Goal: Task Accomplishment & Management: Manage account settings

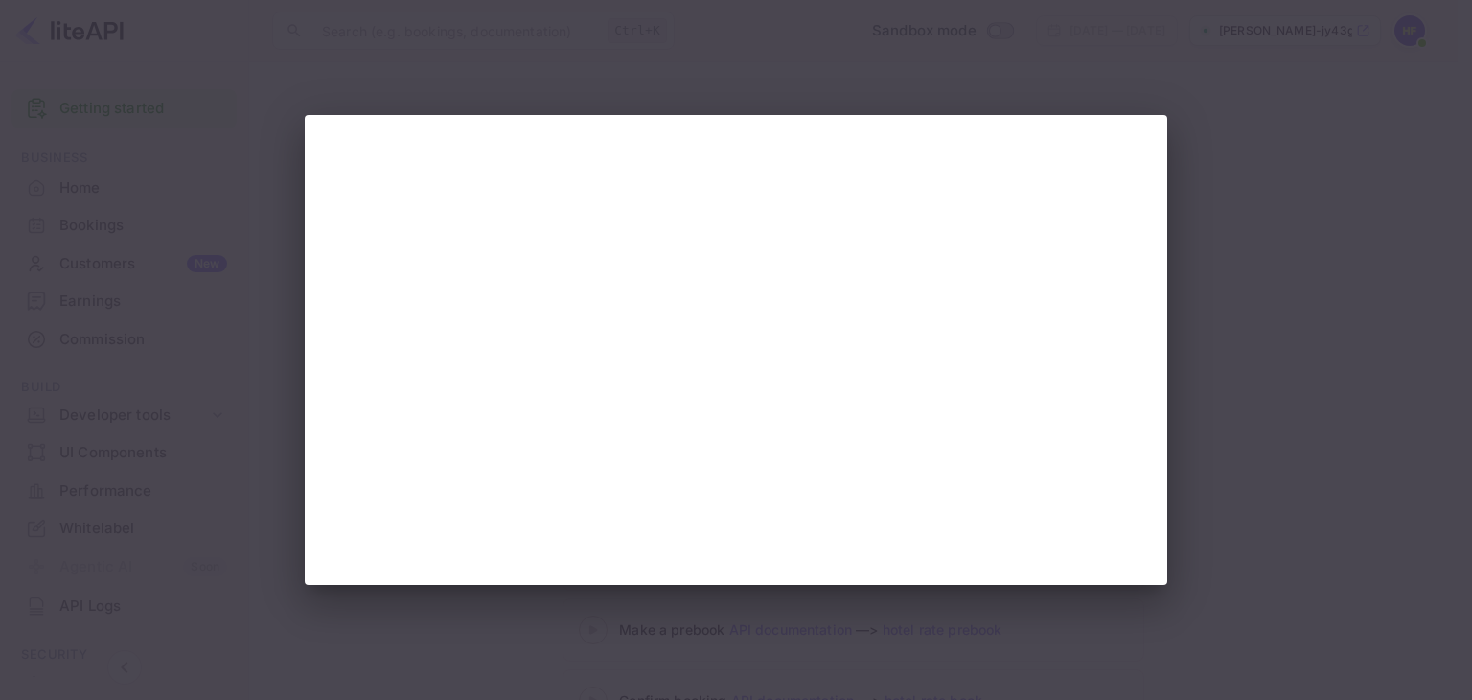
click at [1326, 388] on div at bounding box center [736, 350] width 1472 height 700
drag, startPoint x: 1342, startPoint y: 291, endPoint x: 1297, endPoint y: 312, distance: 49.3
click at [1340, 290] on div at bounding box center [736, 350] width 1472 height 700
click at [1200, 353] on div at bounding box center [736, 350] width 1472 height 700
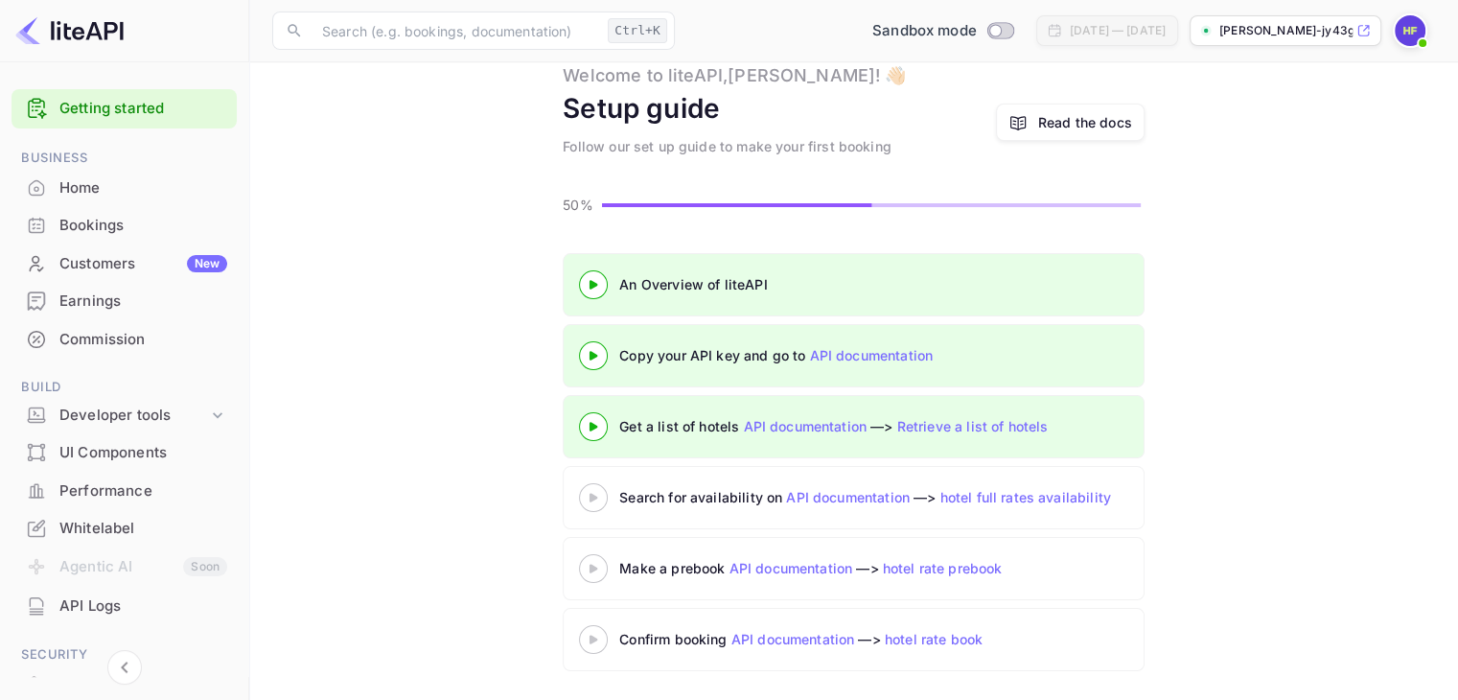
click at [587, 493] on icon at bounding box center [593, 498] width 67 height 10
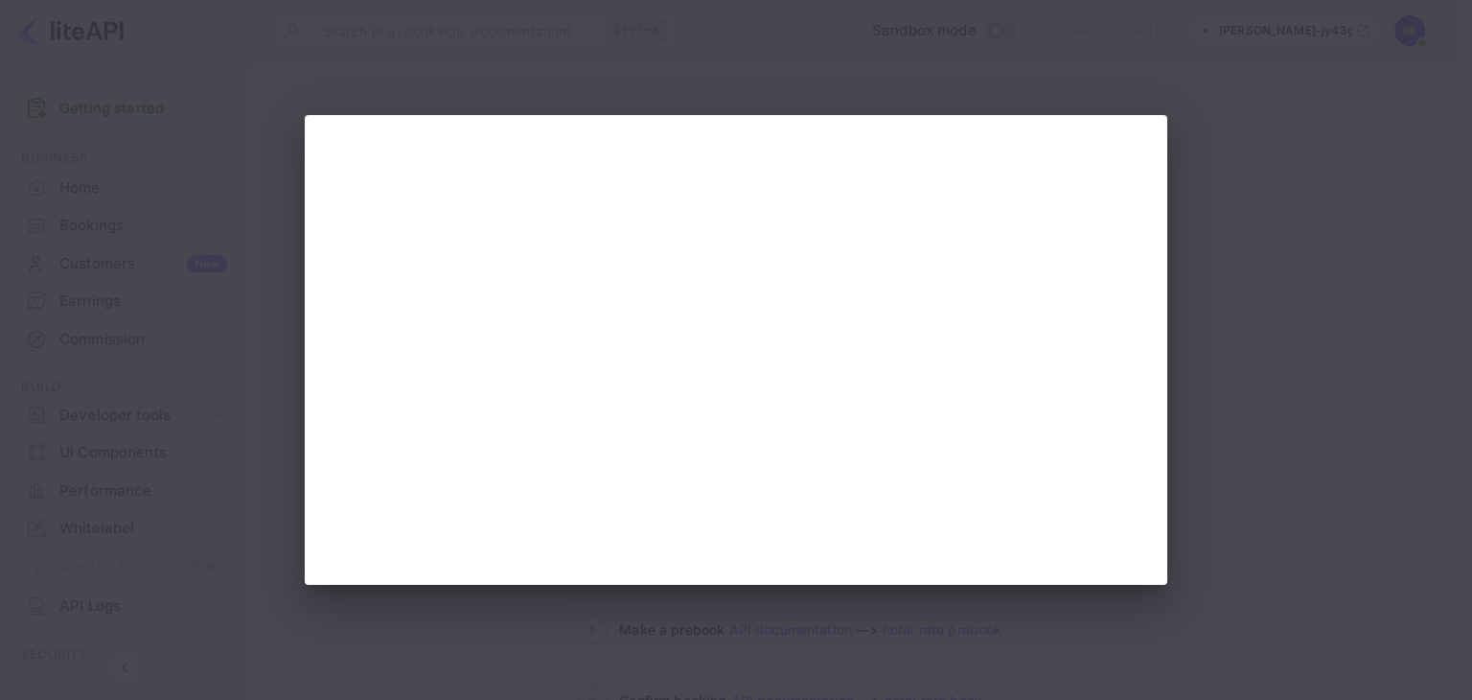
click at [1155, 393] on div at bounding box center [736, 350] width 863 height 470
click at [1261, 288] on div at bounding box center [736, 350] width 1472 height 700
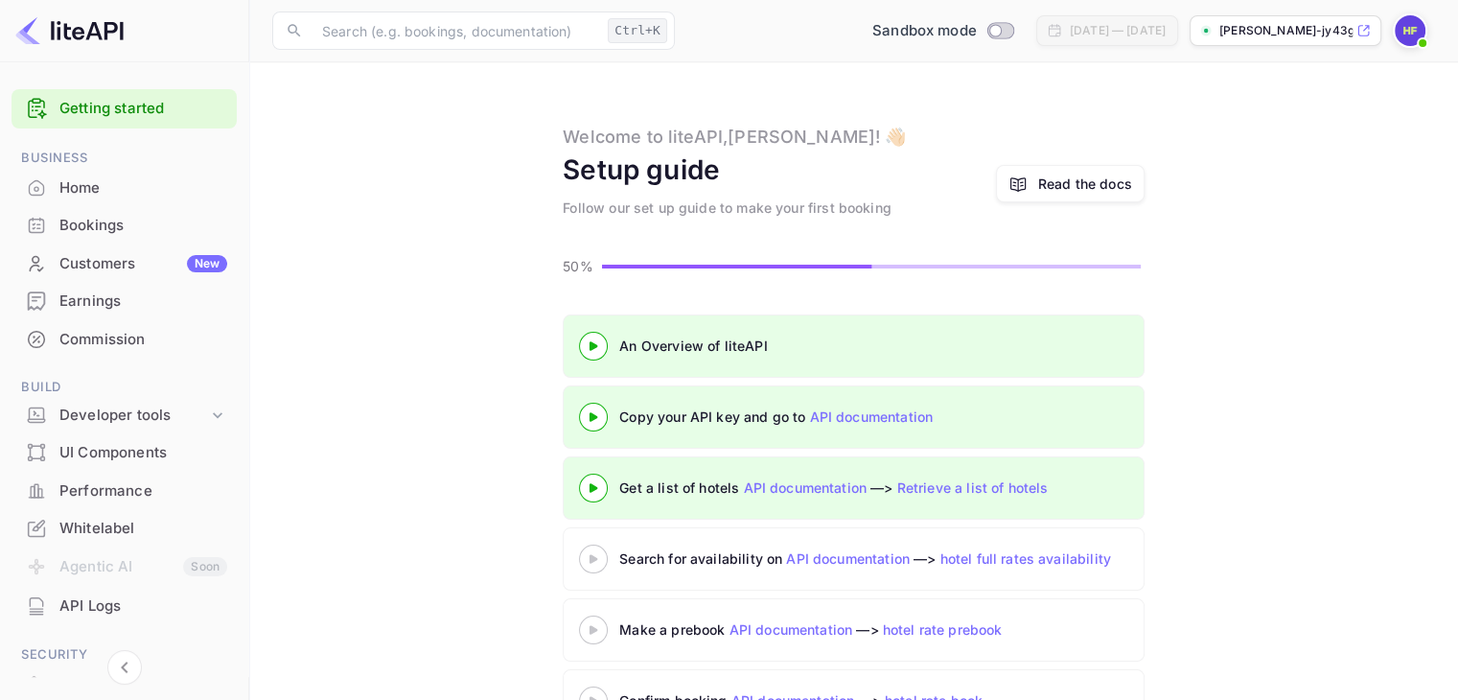
scroll to position [61, 0]
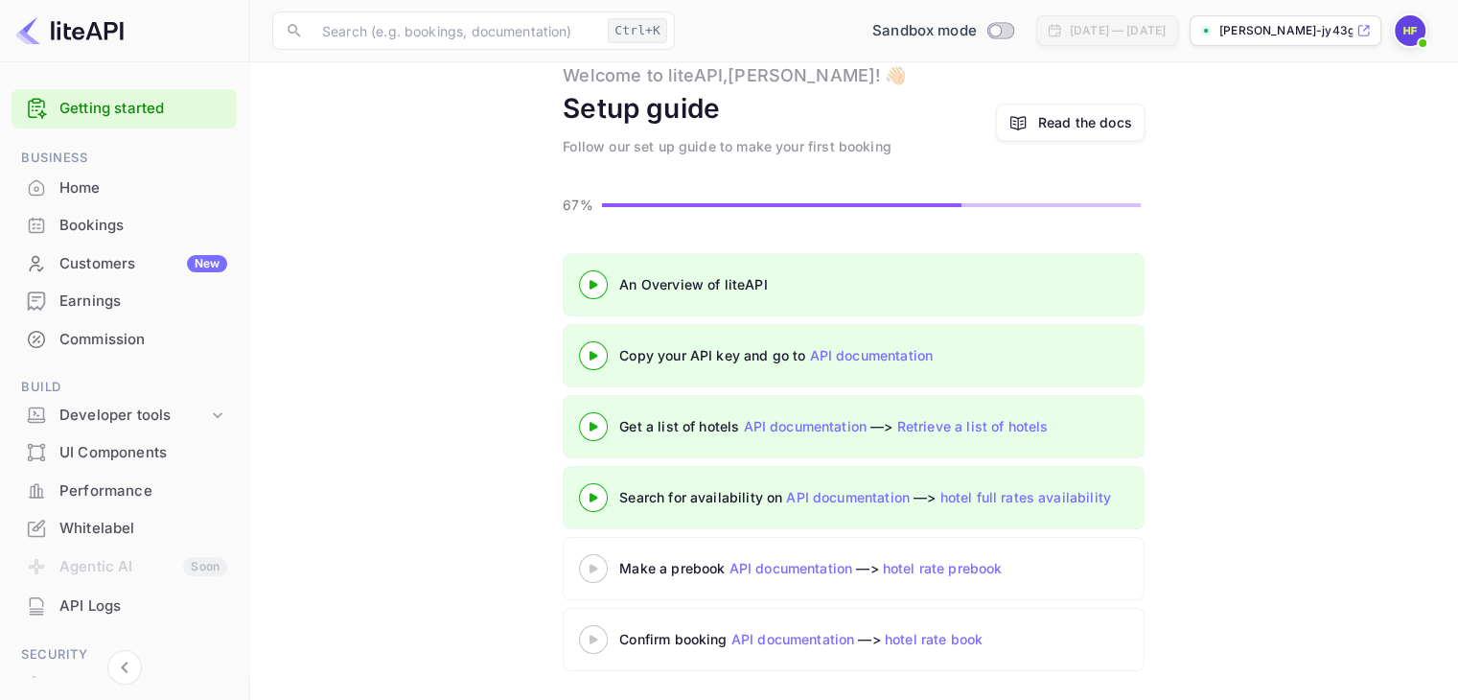
scroll to position [61, 0]
click at [594, 564] on icon at bounding box center [593, 569] width 67 height 10
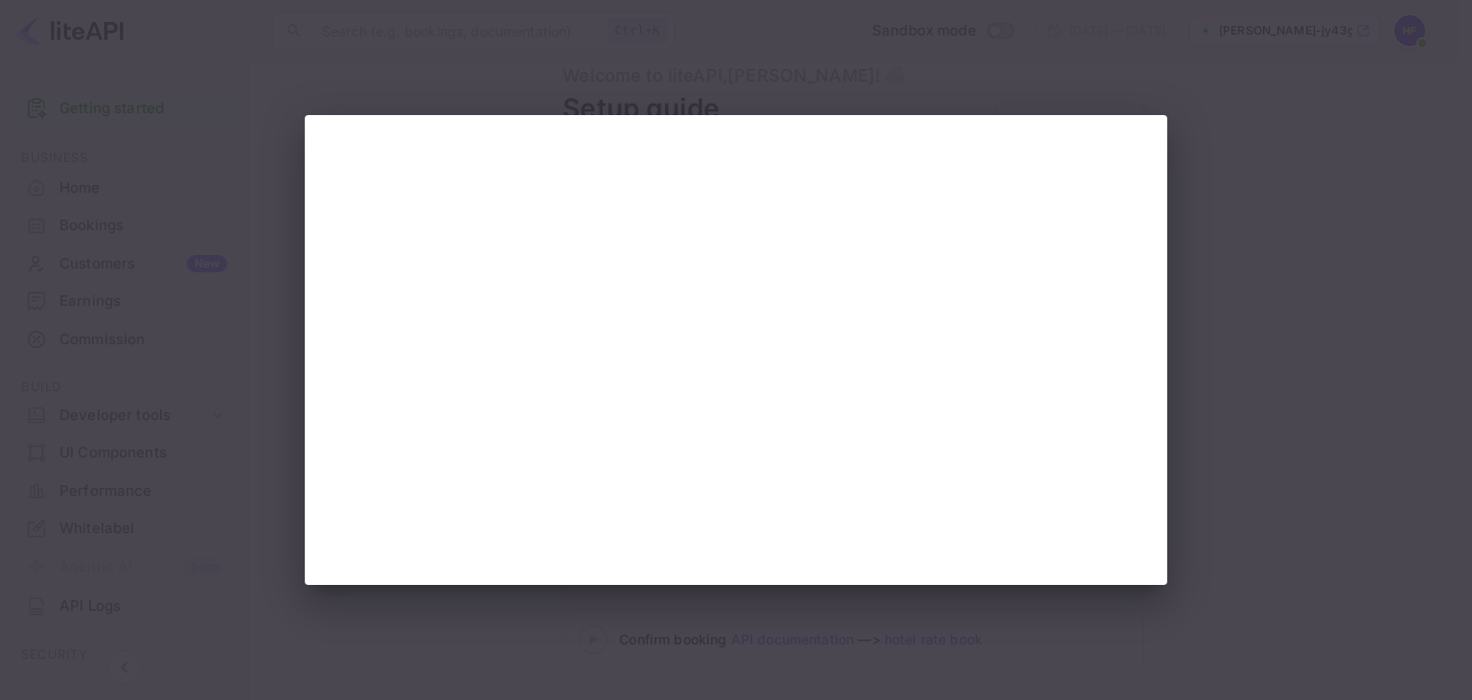
click at [1304, 264] on div at bounding box center [736, 350] width 1472 height 700
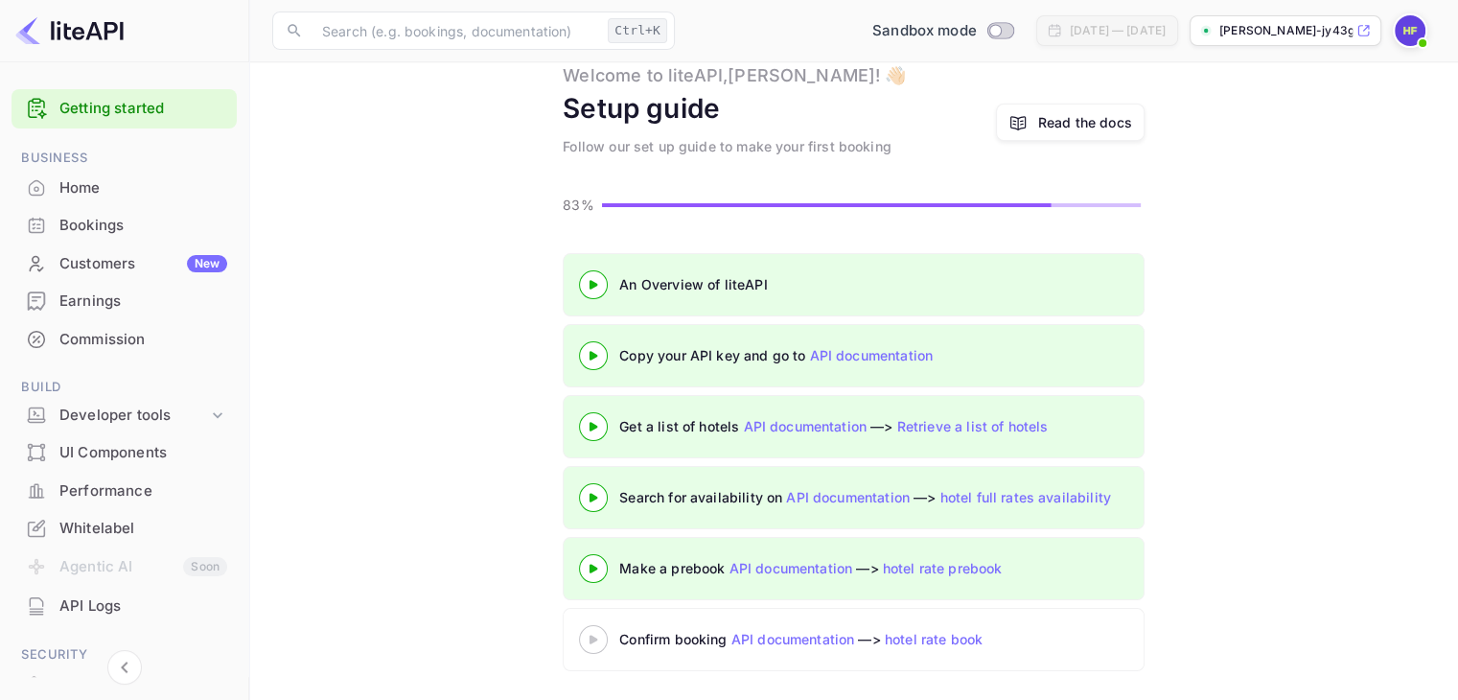
click at [602, 635] on icon at bounding box center [593, 640] width 67 height 10
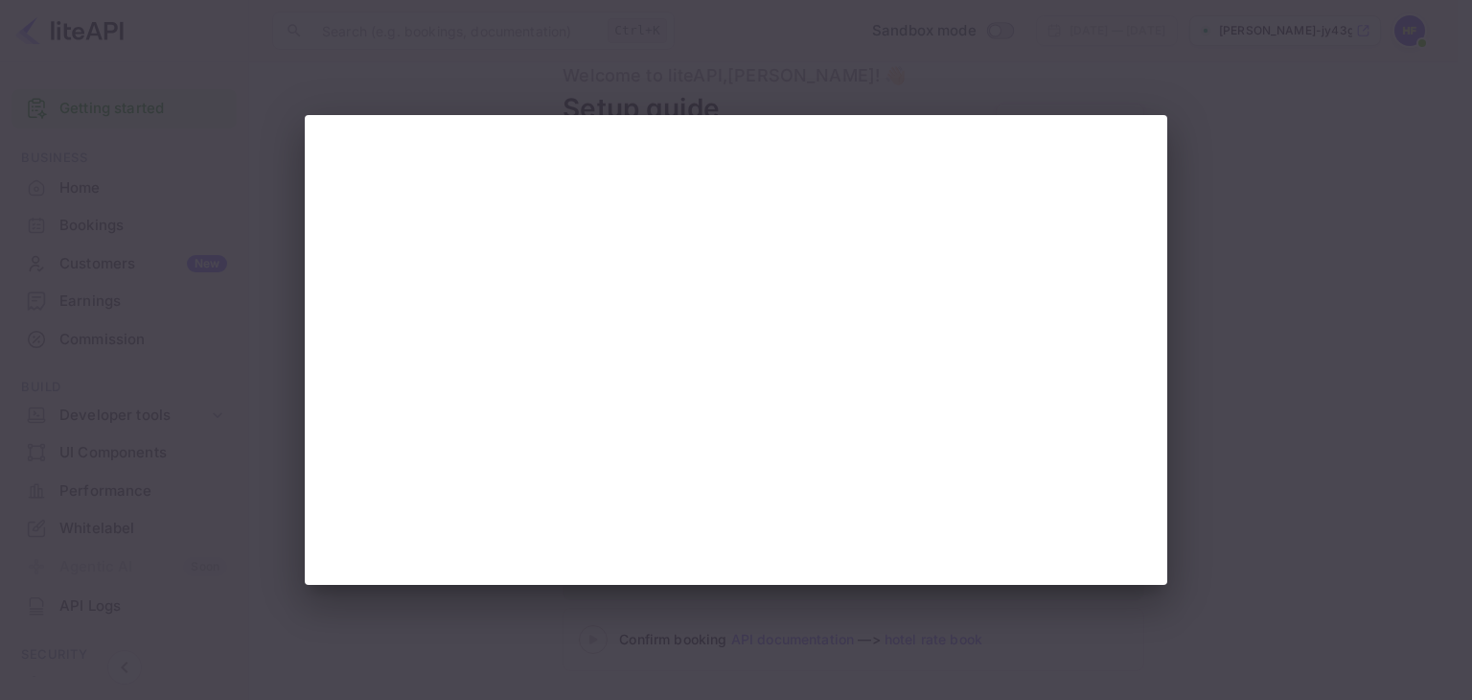
click at [1232, 473] on div at bounding box center [736, 350] width 1472 height 700
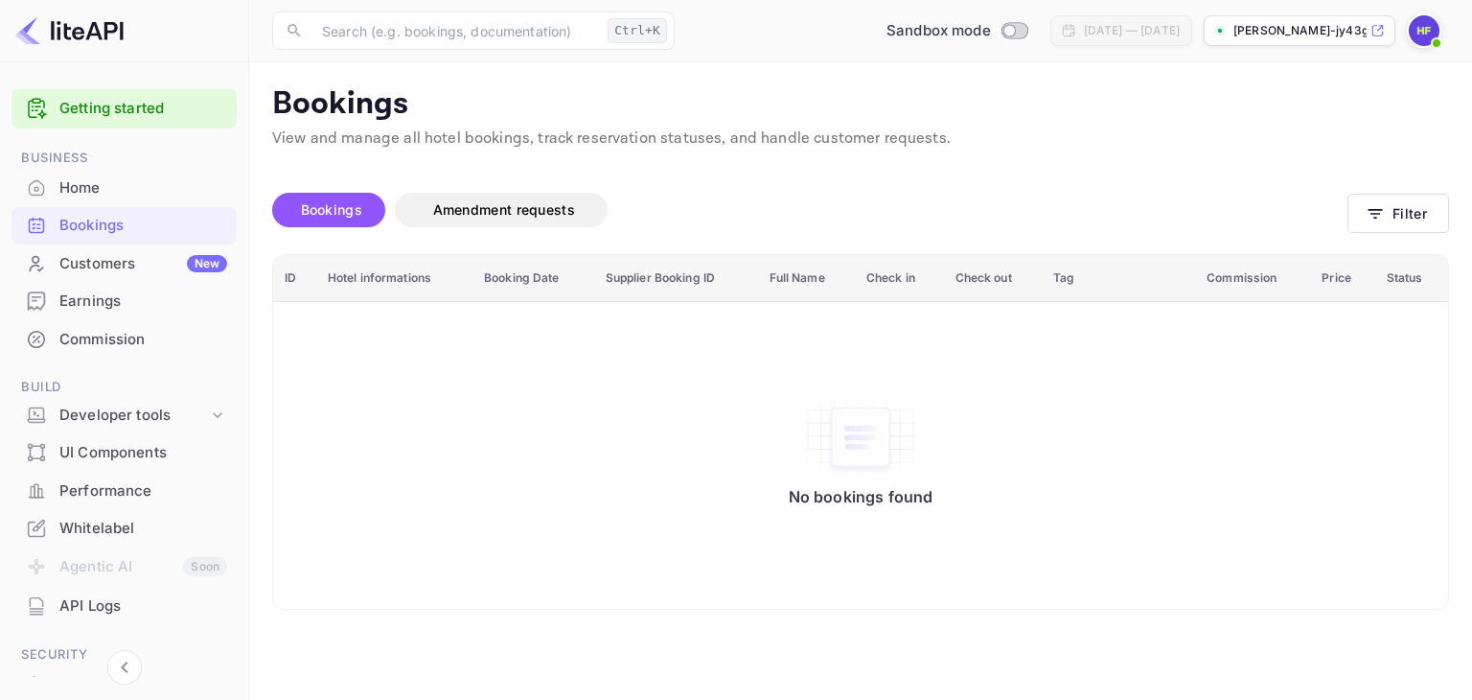
click at [150, 196] on div "Home" at bounding box center [143, 188] width 168 height 22
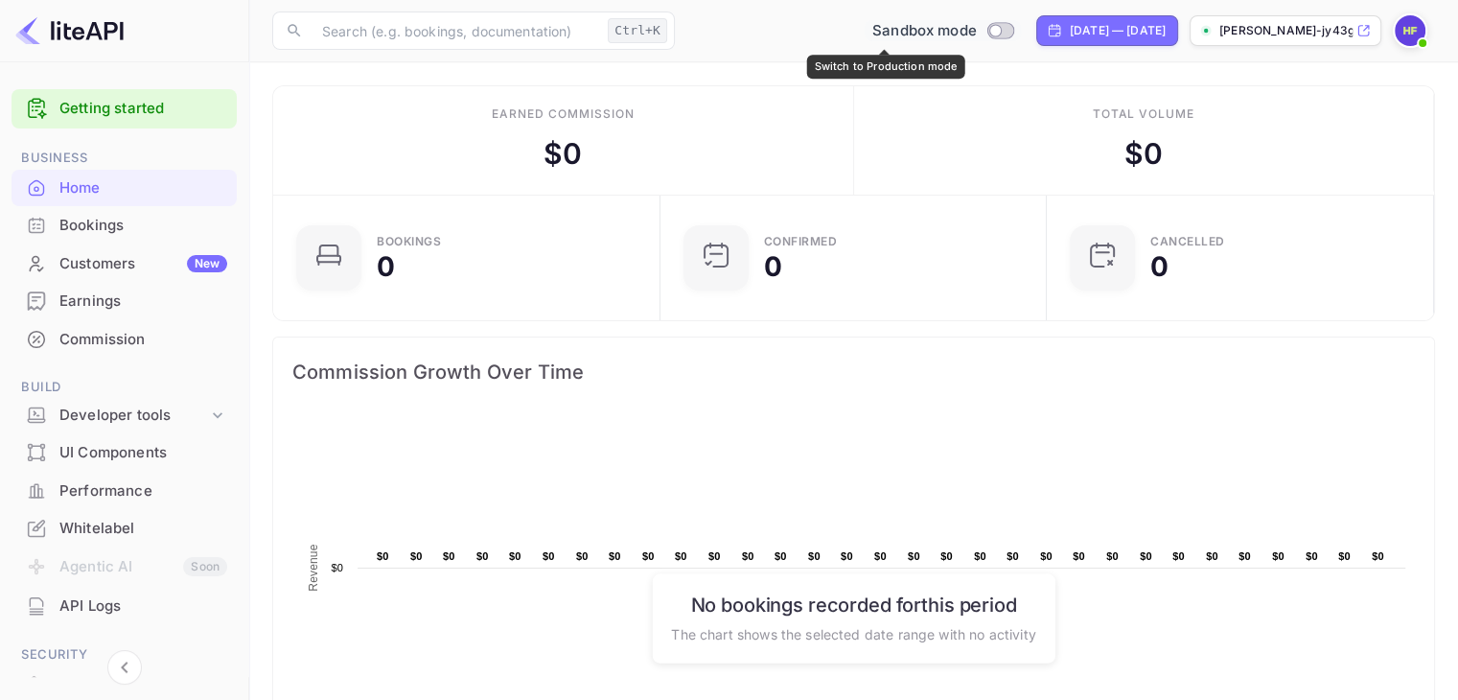
click at [976, 25] on input "Switch to Production mode" at bounding box center [995, 30] width 38 height 12
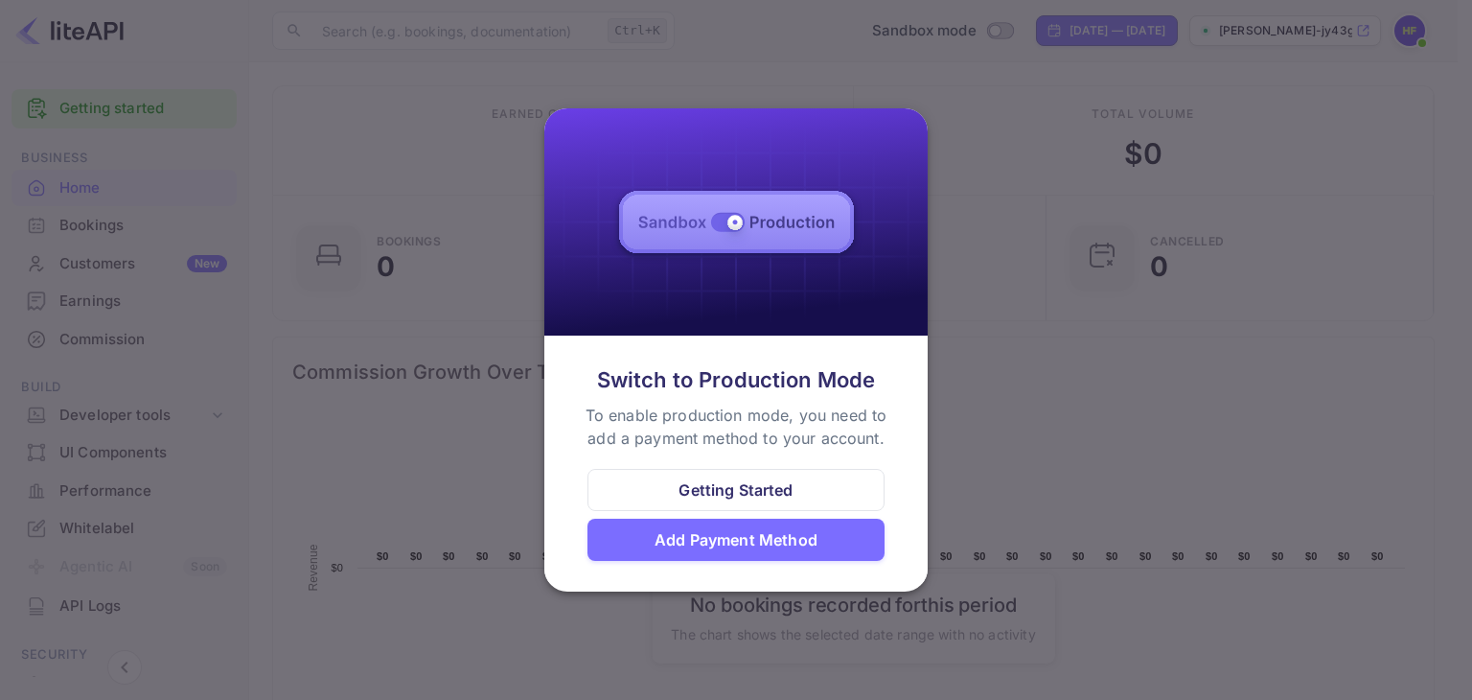
click at [996, 288] on div at bounding box center [736, 350] width 1472 height 700
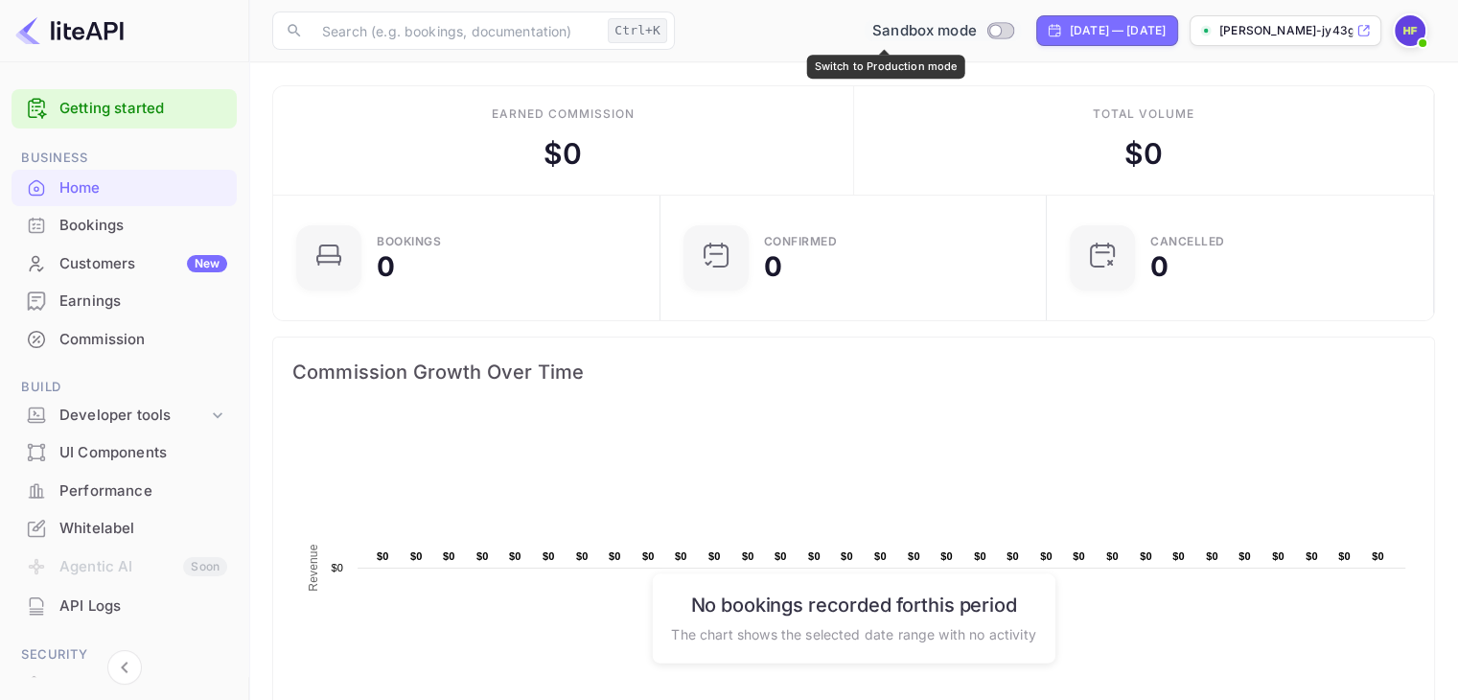
click at [976, 31] on input "Switch to Production mode" at bounding box center [995, 30] width 38 height 12
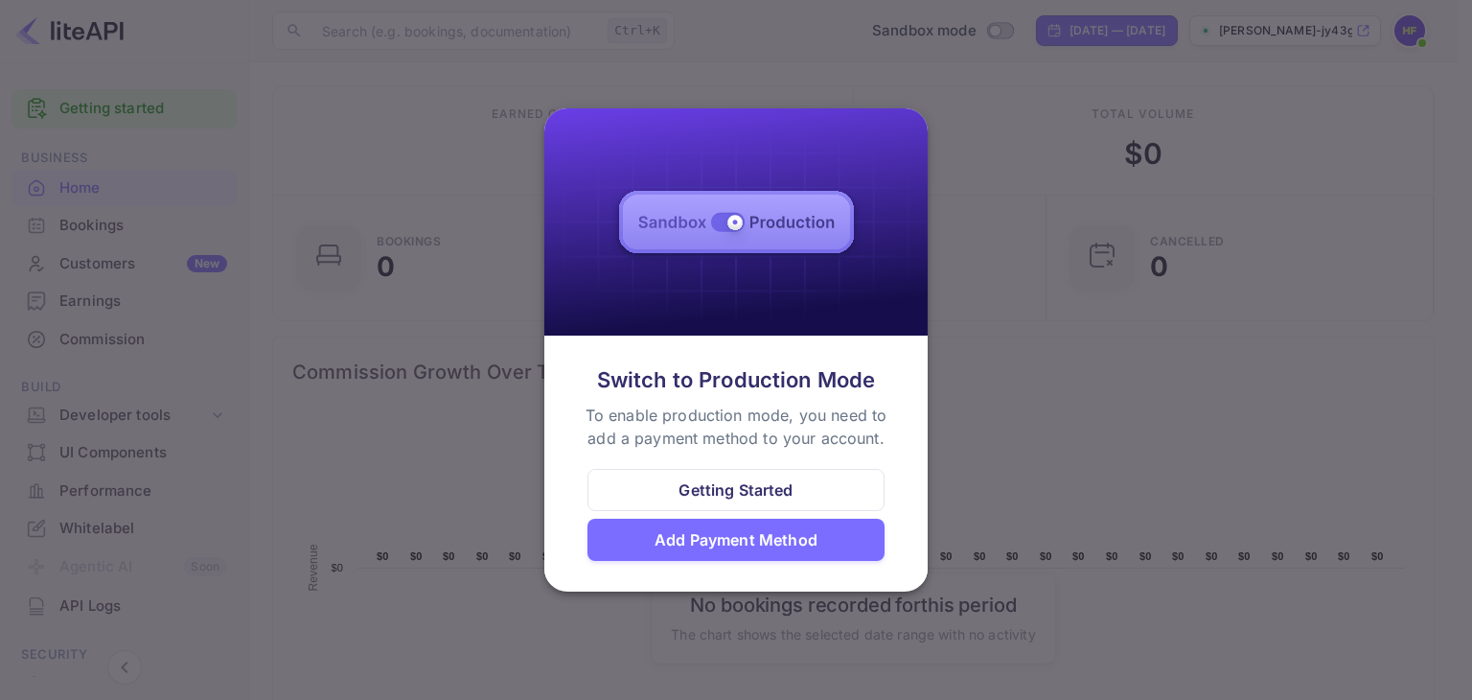
click at [675, 477] on div "Getting Started" at bounding box center [736, 490] width 297 height 42
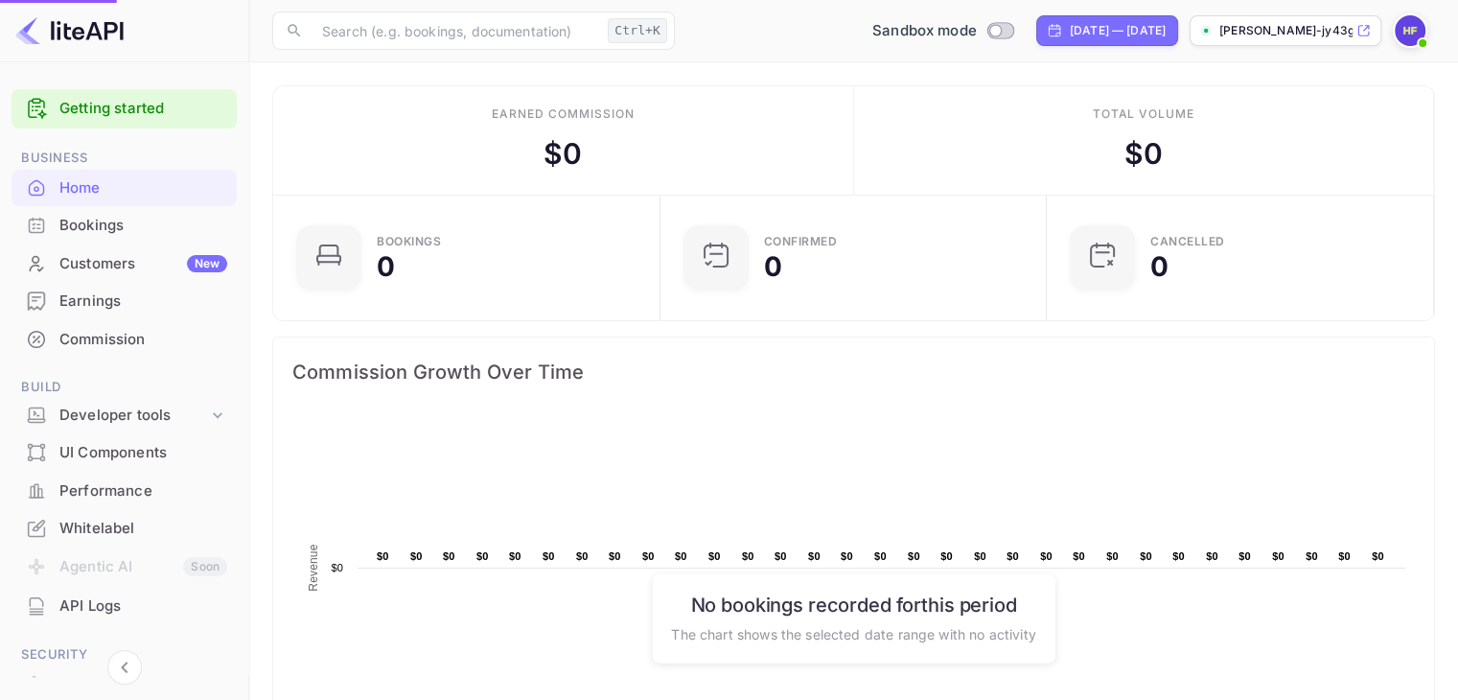
scroll to position [15, 15]
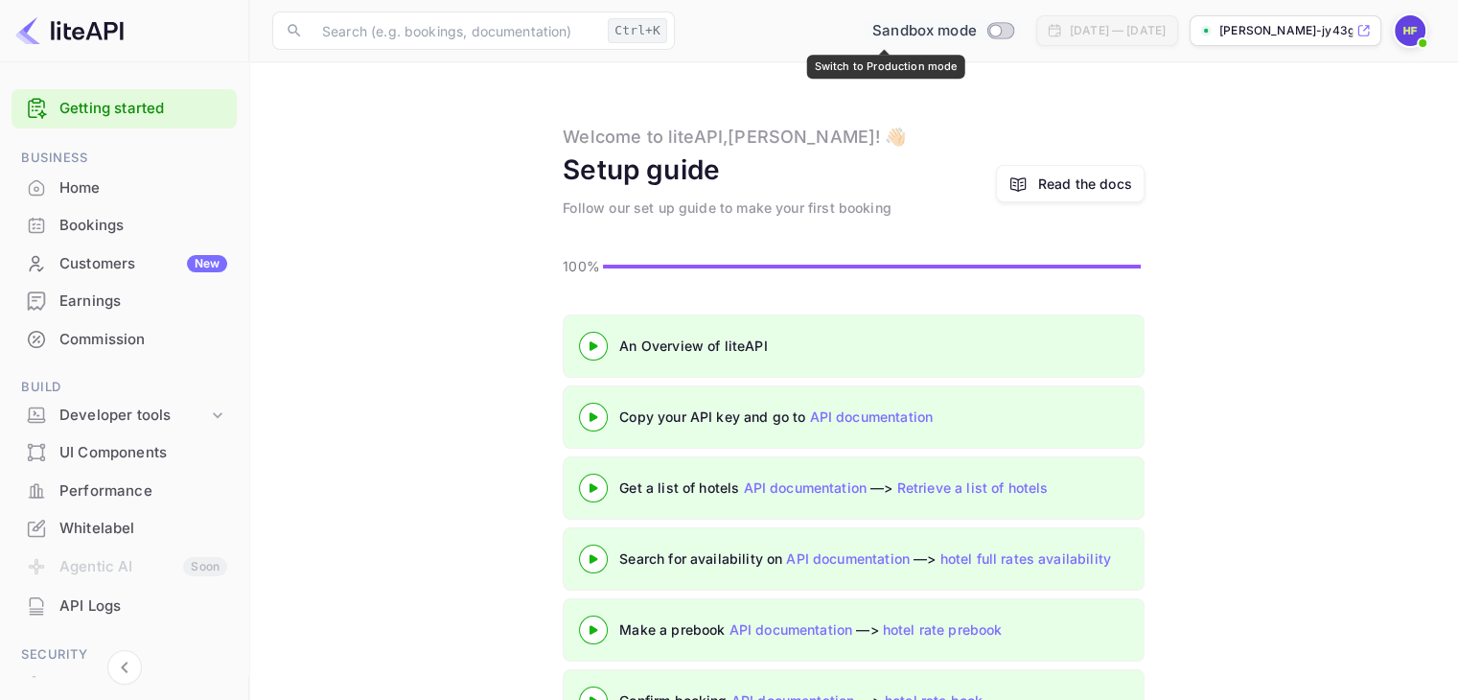
click at [976, 33] on input "Switch to Production mode" at bounding box center [995, 30] width 38 height 12
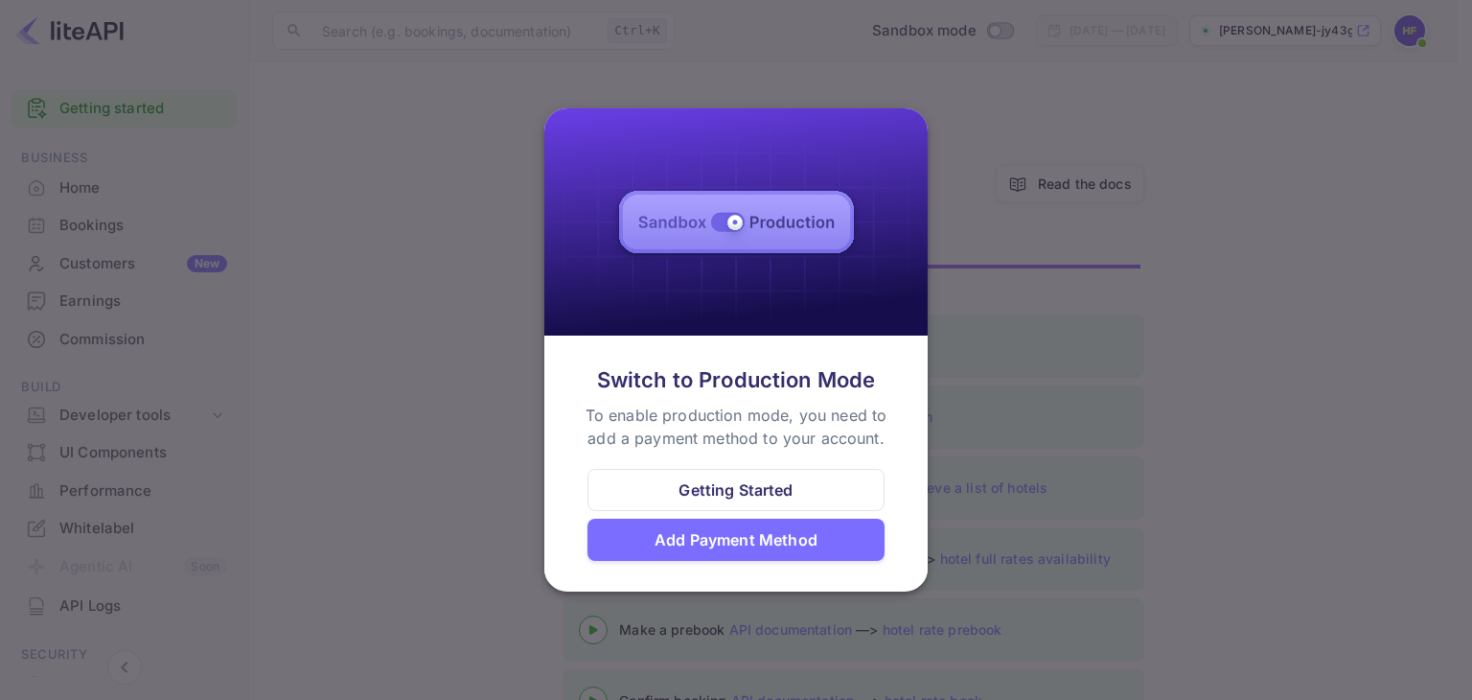
click at [729, 542] on div "Add Payment Method" at bounding box center [736, 539] width 163 height 23
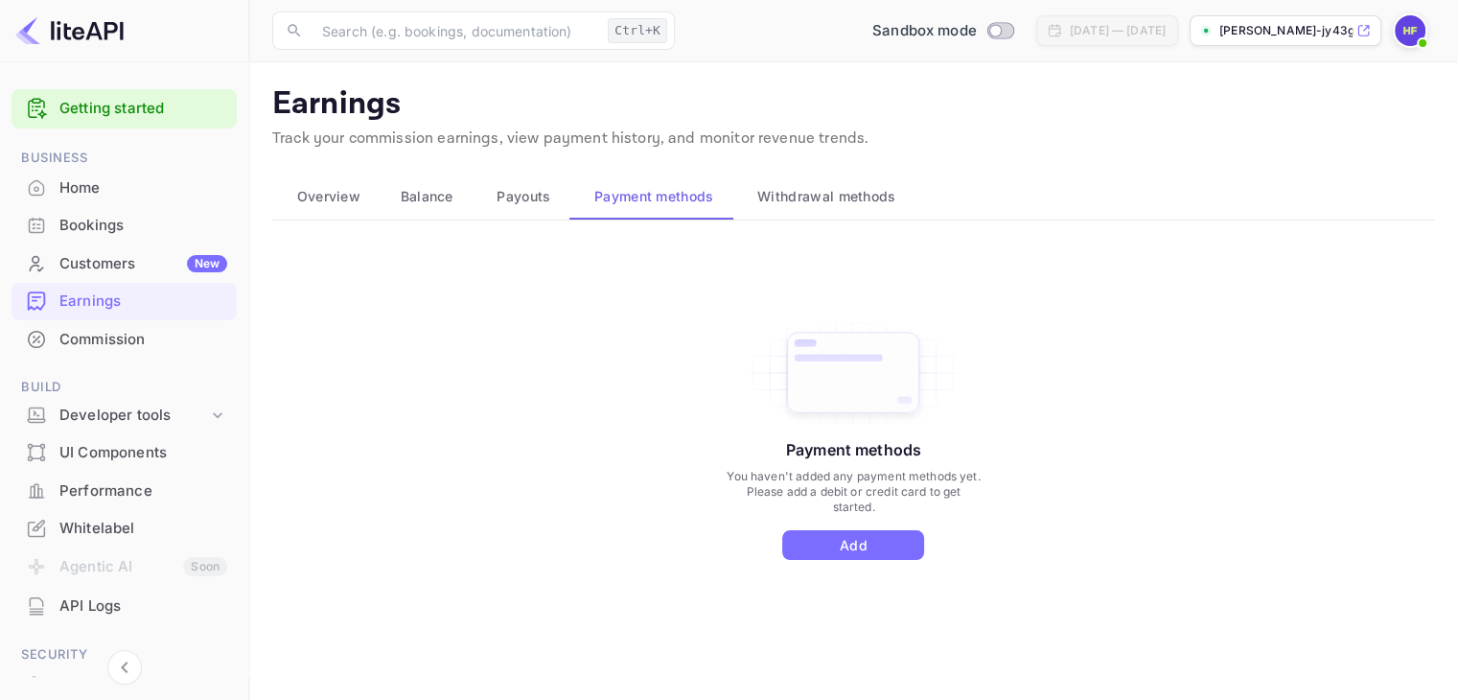
scroll to position [16, 0]
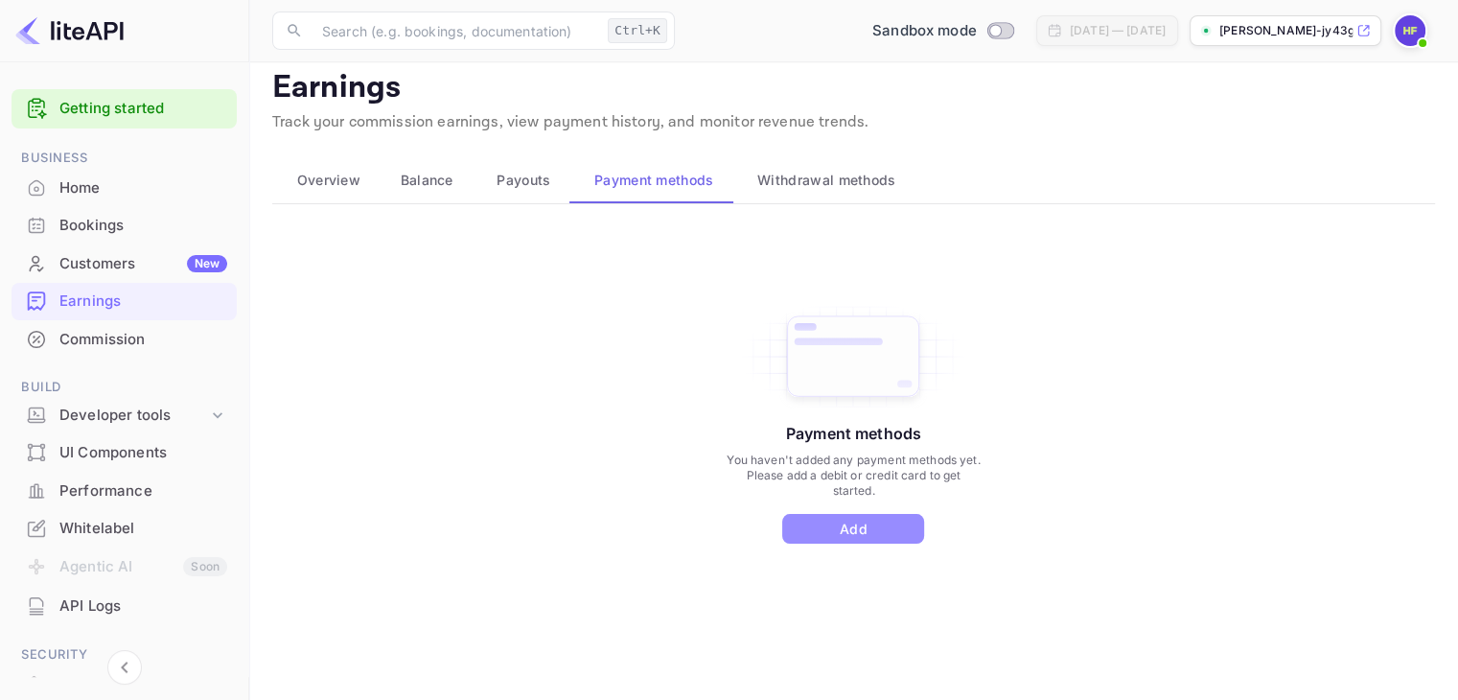
click at [877, 530] on button "Add" at bounding box center [853, 529] width 142 height 30
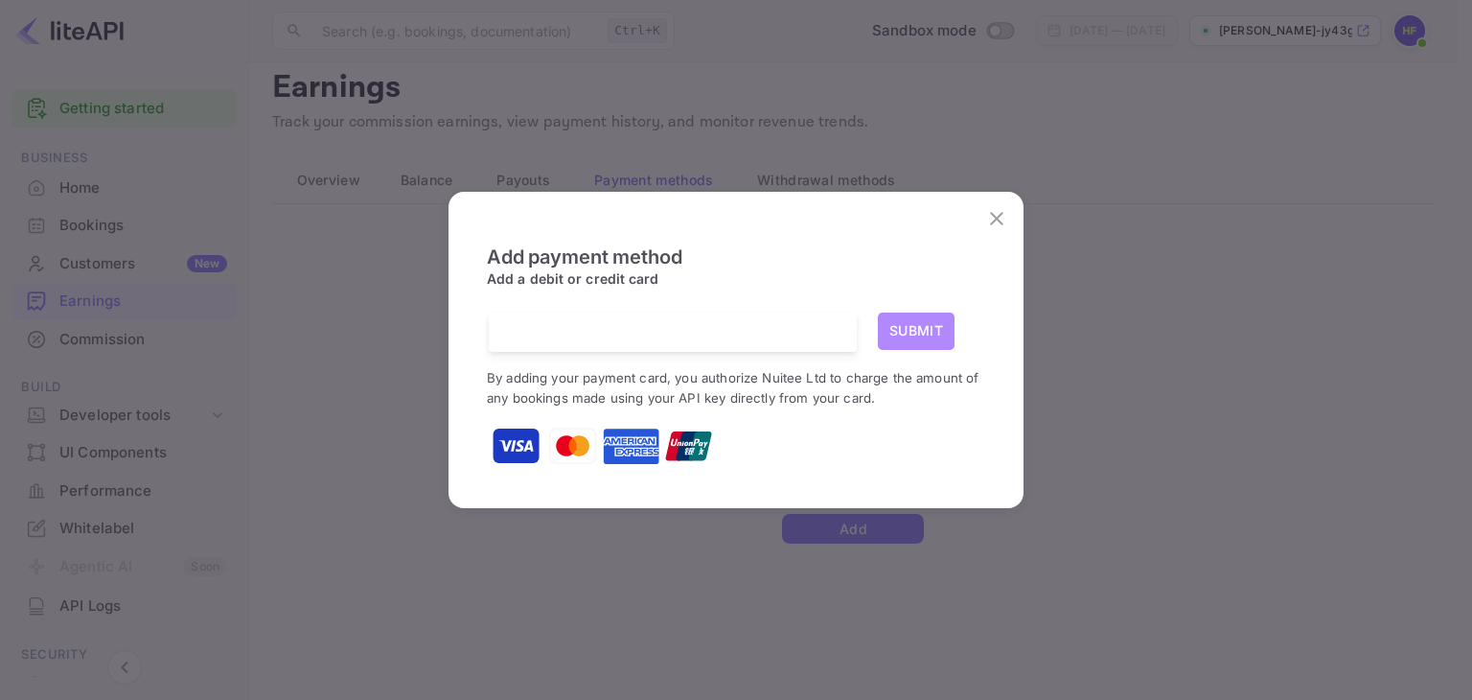
click at [902, 335] on button "Submit" at bounding box center [916, 330] width 77 height 37
click at [929, 323] on button "Submit" at bounding box center [916, 330] width 77 height 37
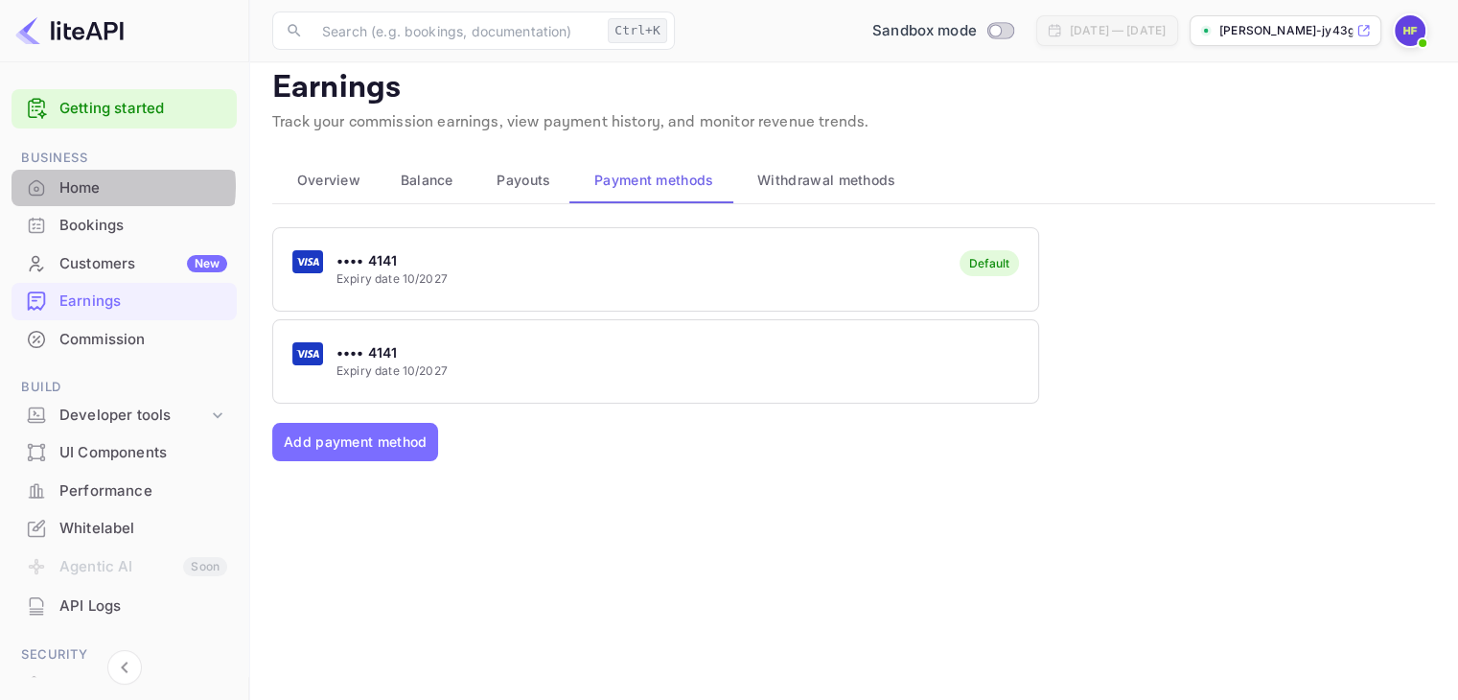
click at [113, 186] on div "Home" at bounding box center [143, 188] width 168 height 22
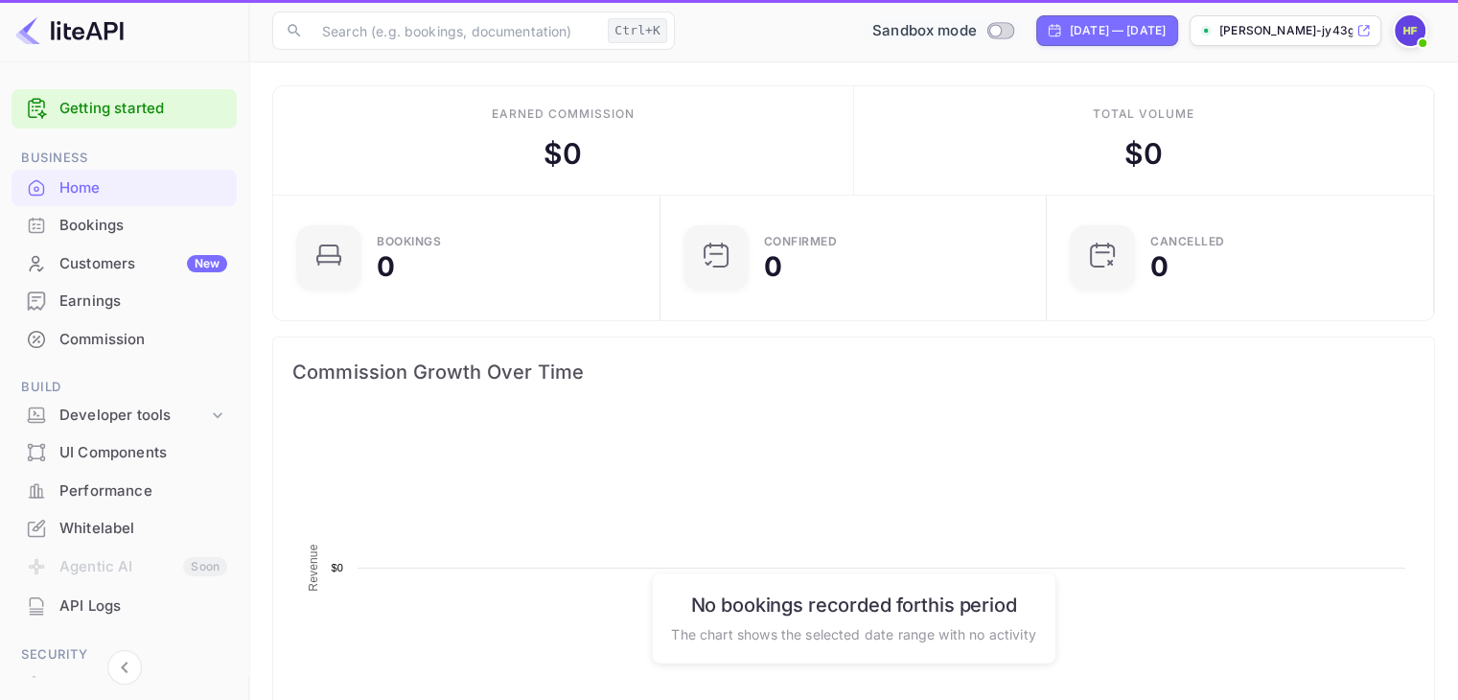
scroll to position [297, 360]
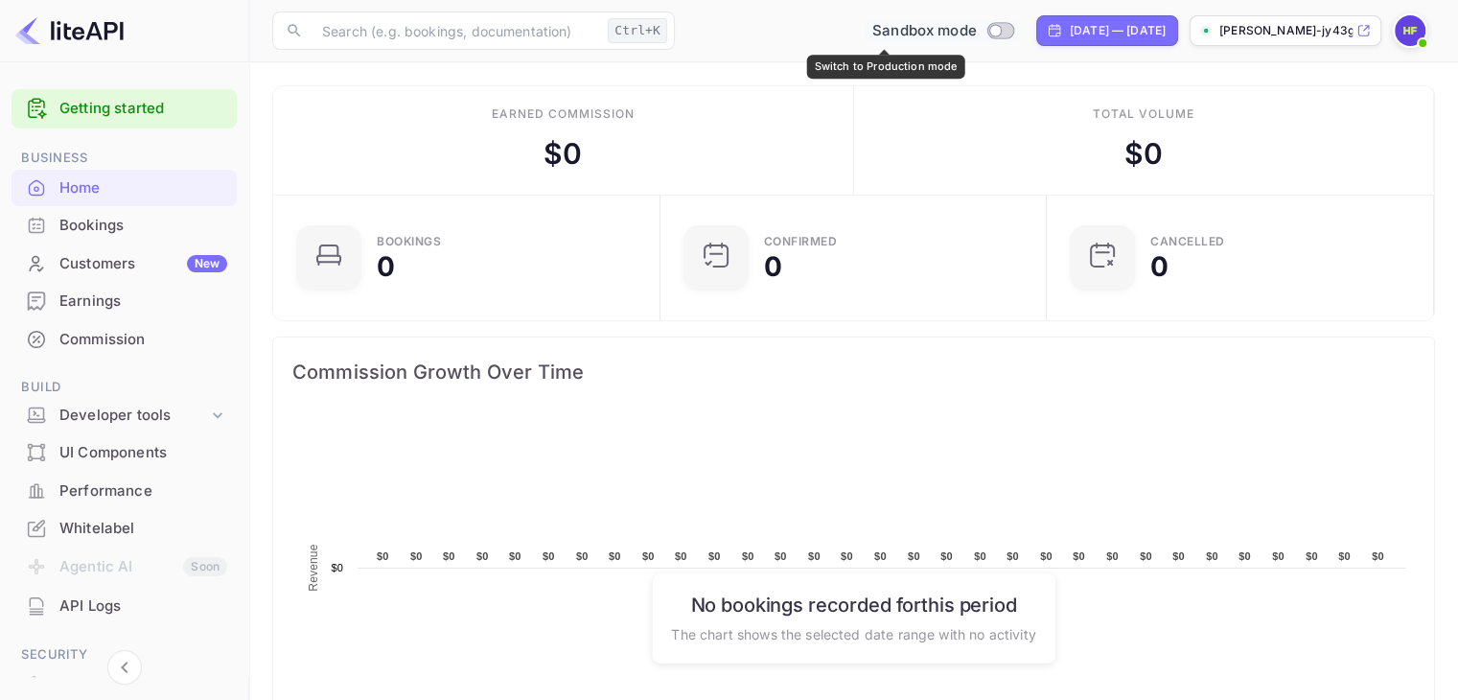
click at [976, 32] on input "Switch to Production mode" at bounding box center [995, 30] width 38 height 12
checkbox input "false"
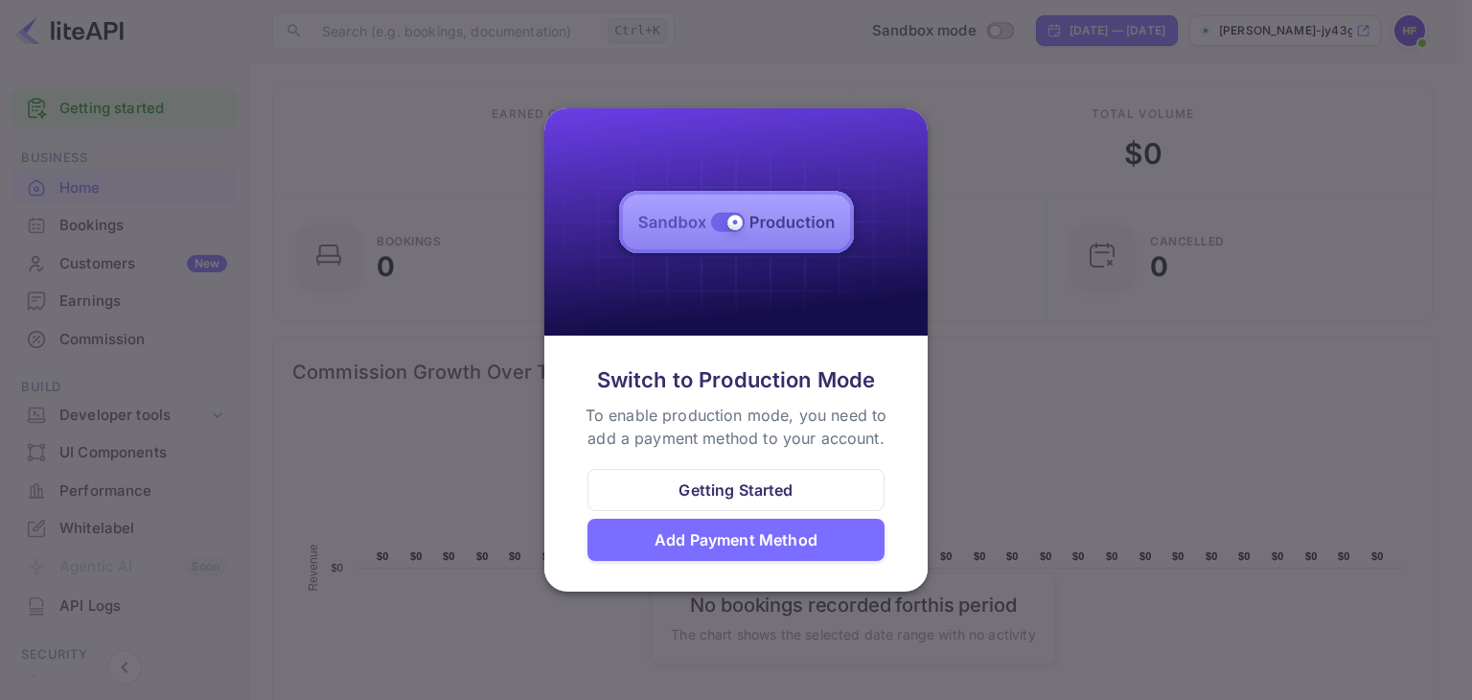
click at [728, 226] on img at bounding box center [735, 221] width 383 height 227
click at [1133, 430] on div at bounding box center [736, 350] width 1472 height 700
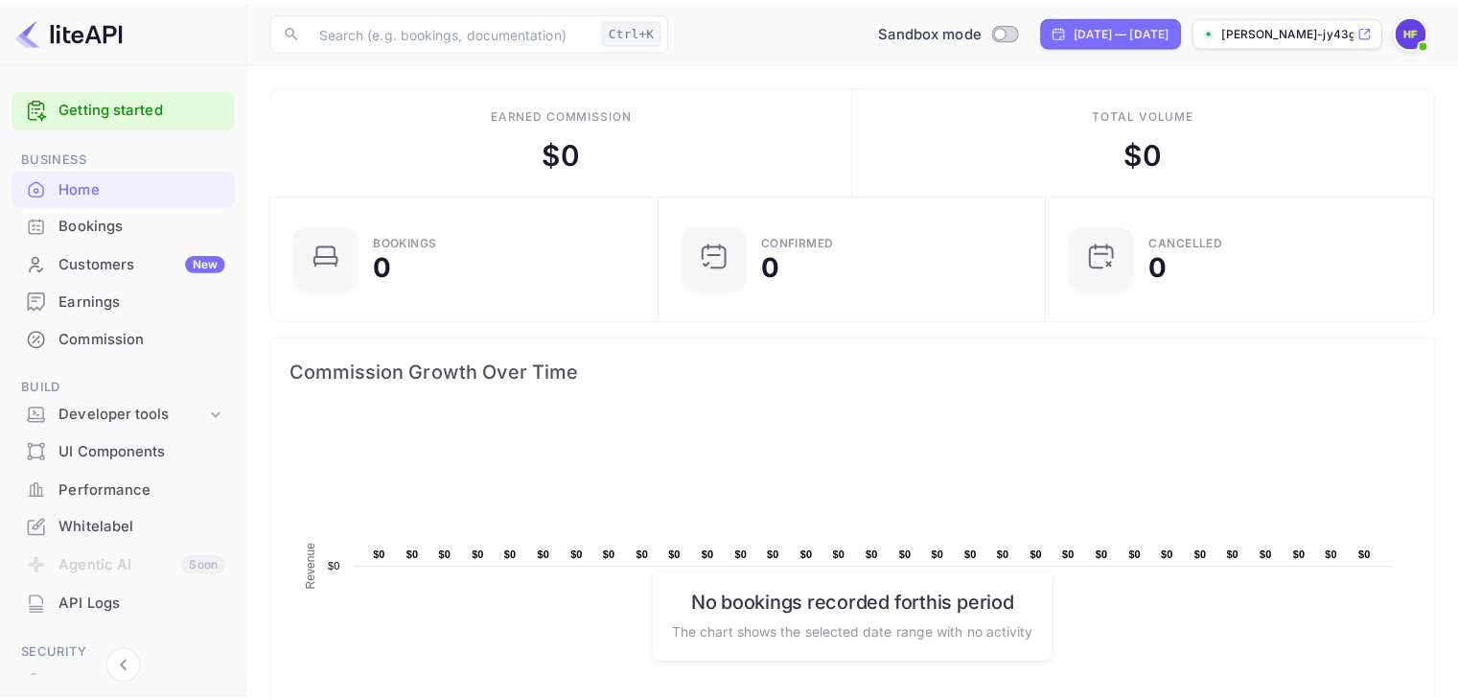
scroll to position [15, 15]
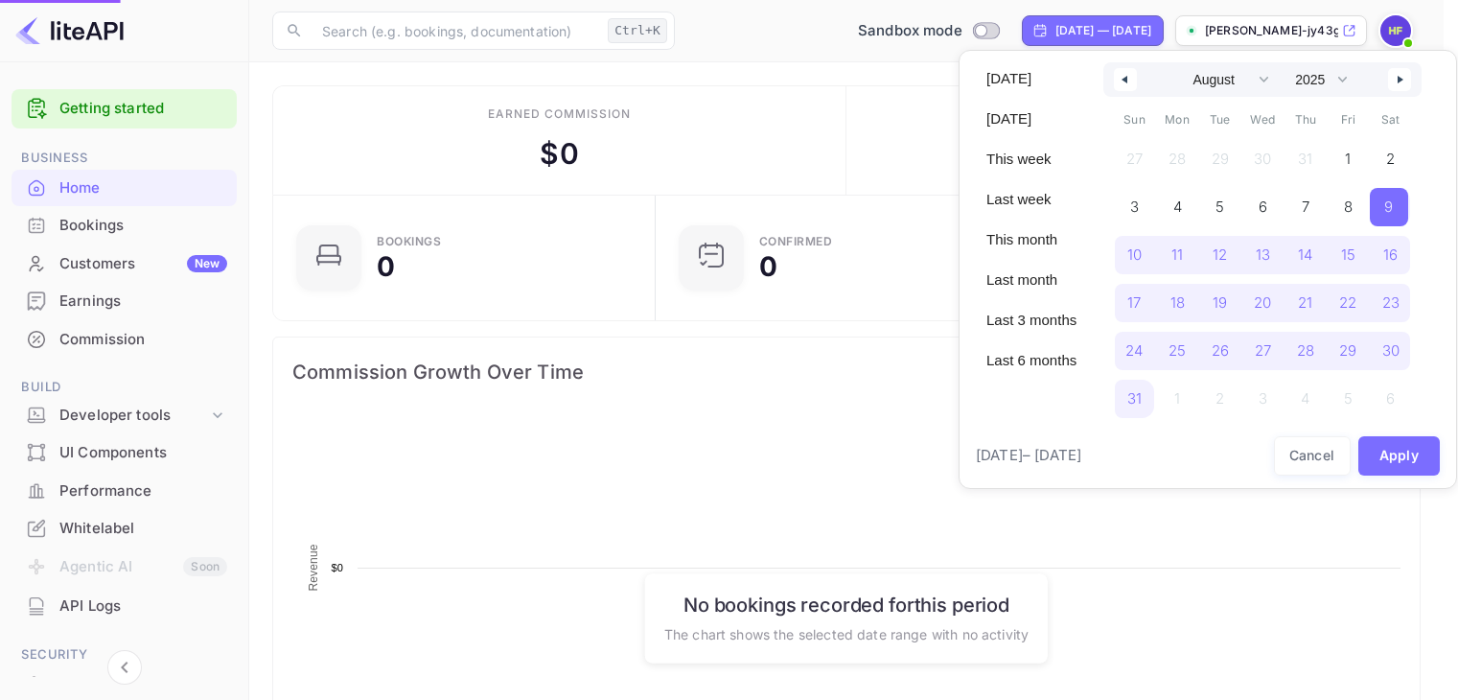
select select "7"
select select "2025"
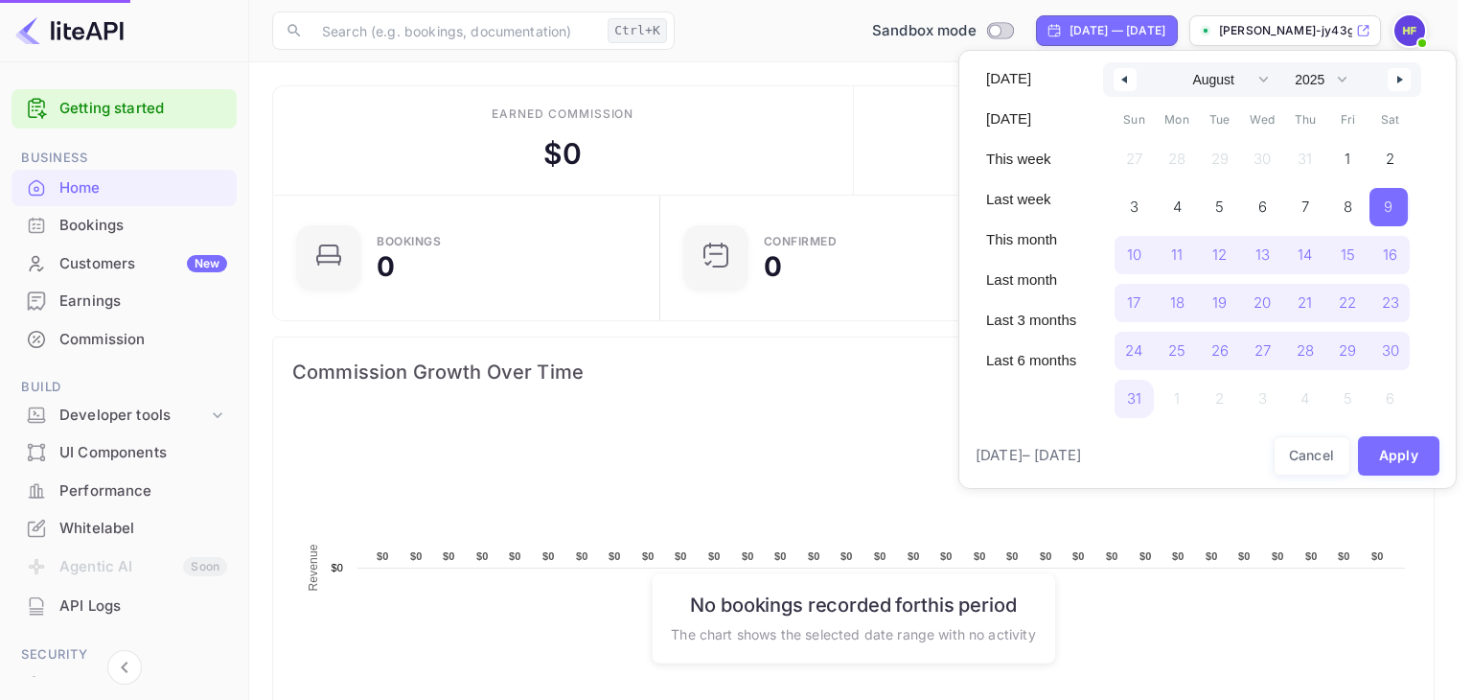
click at [935, 70] on div at bounding box center [736, 350] width 1472 height 700
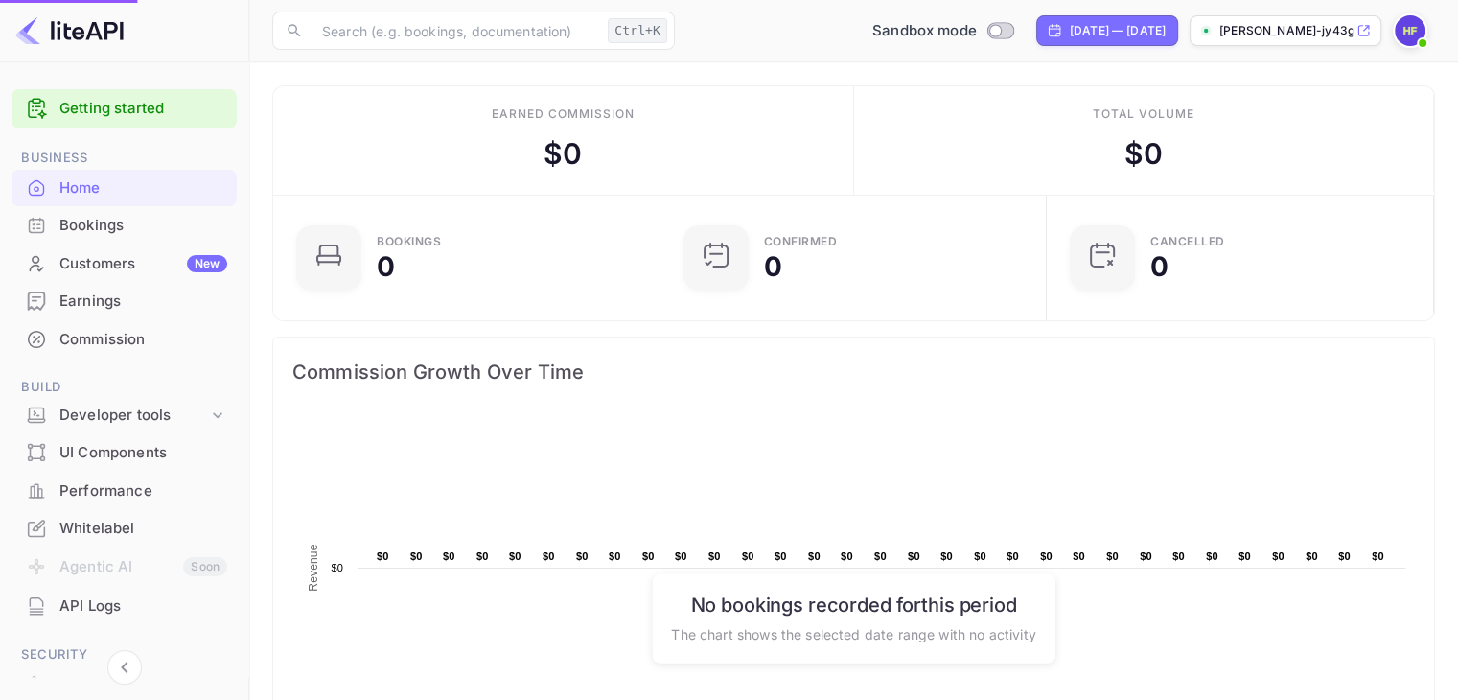
scroll to position [15, 15]
click at [976, 27] on input "Switch to Production mode" at bounding box center [995, 30] width 38 height 12
checkbox input "true"
click at [122, 254] on div "Customers New" at bounding box center [143, 264] width 168 height 22
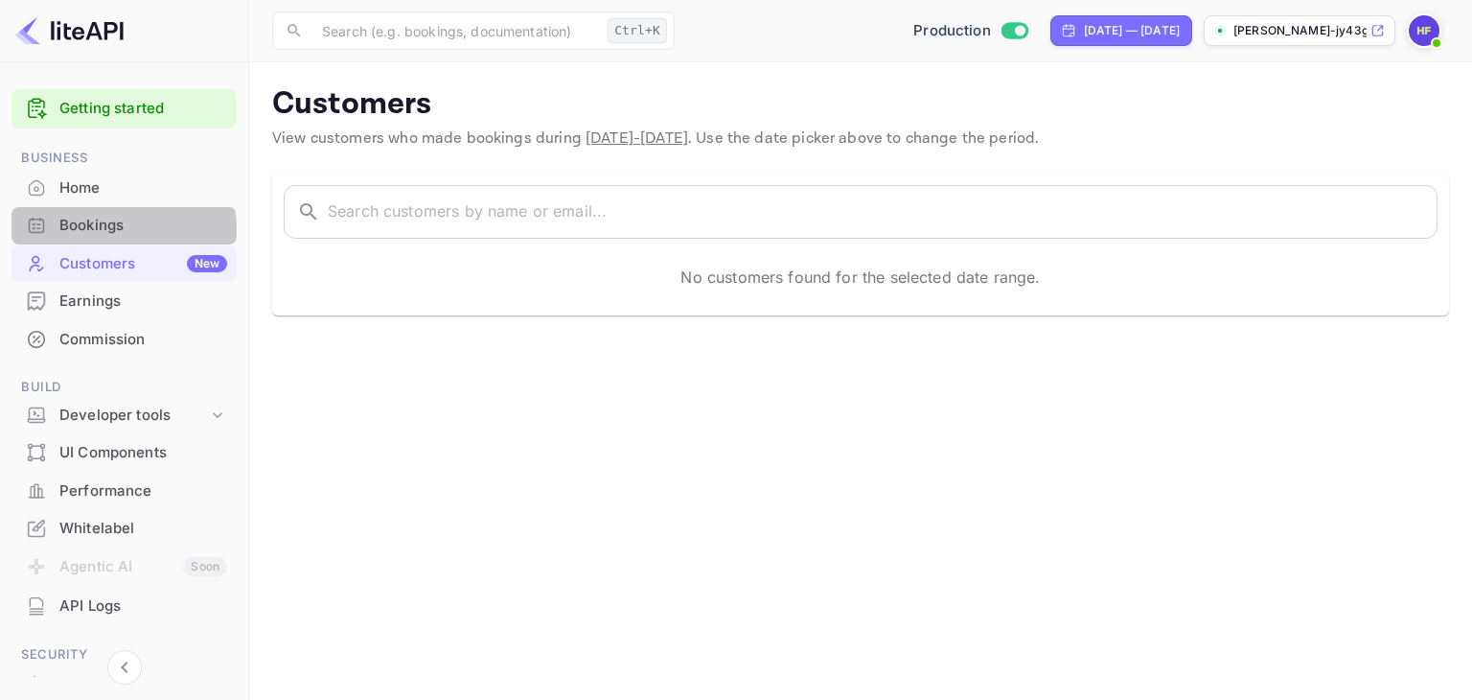
click at [123, 229] on div "Bookings" at bounding box center [143, 226] width 168 height 22
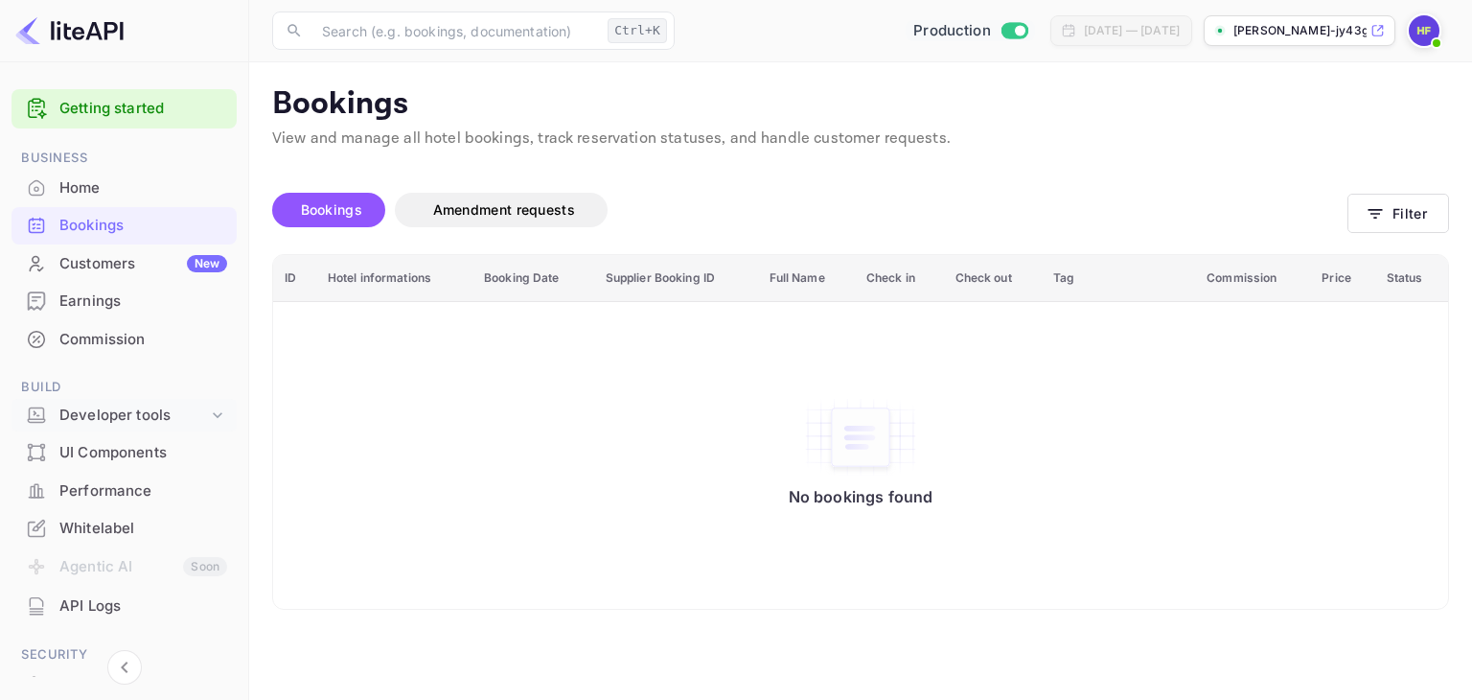
click at [99, 414] on div "Developer tools" at bounding box center [133, 415] width 149 height 22
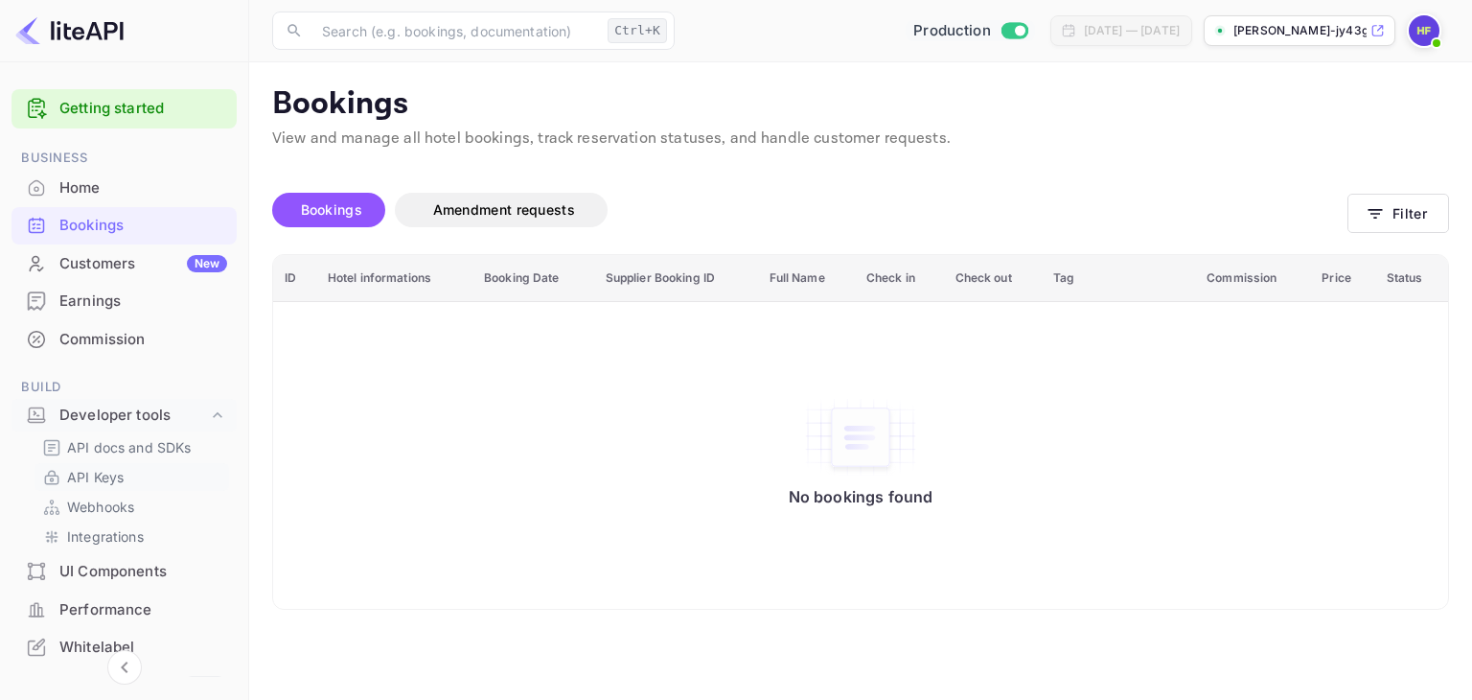
click at [93, 478] on p "API Keys" at bounding box center [95, 477] width 57 height 20
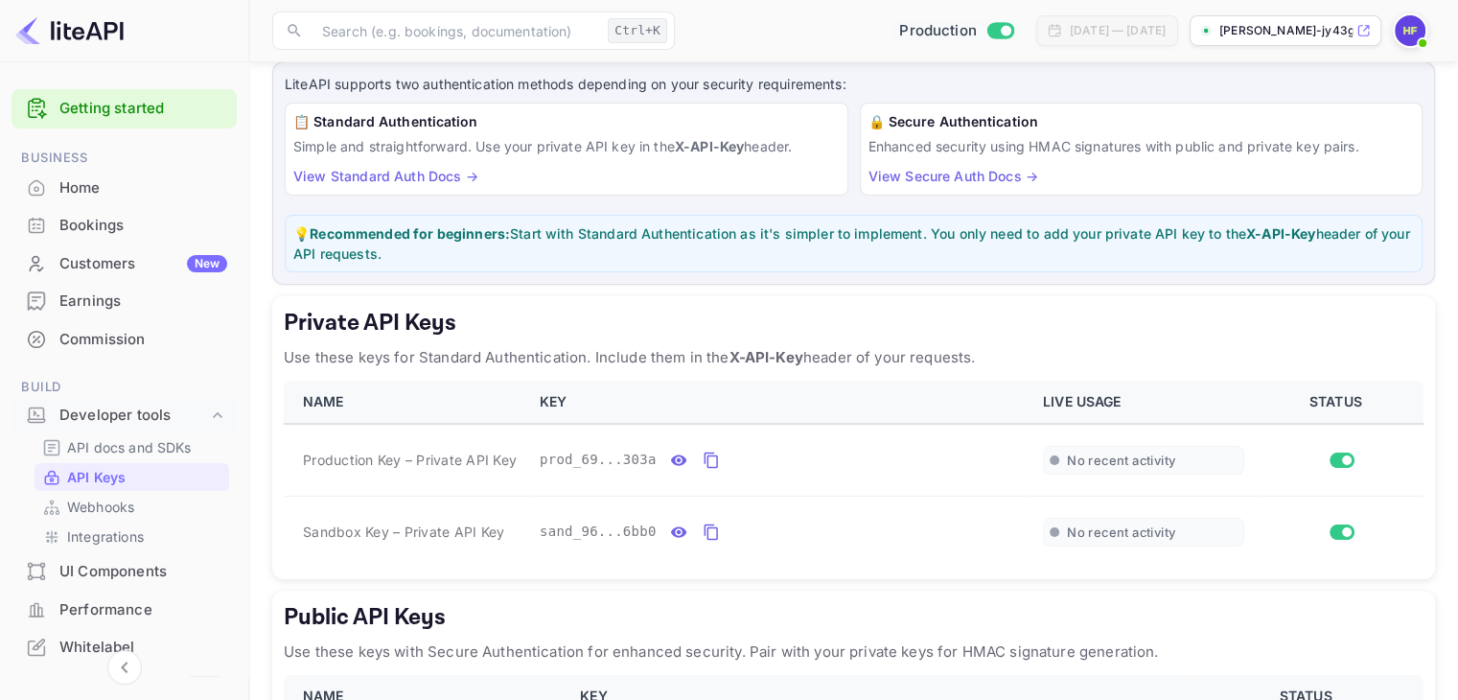
scroll to position [16, 0]
